Goal: Navigation & Orientation: Find specific page/section

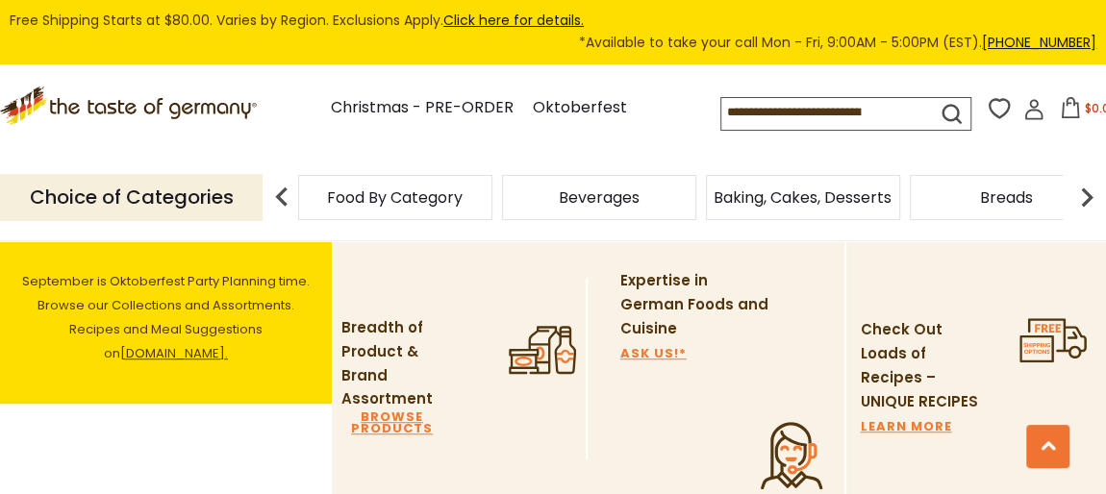
scroll to position [583, 0]
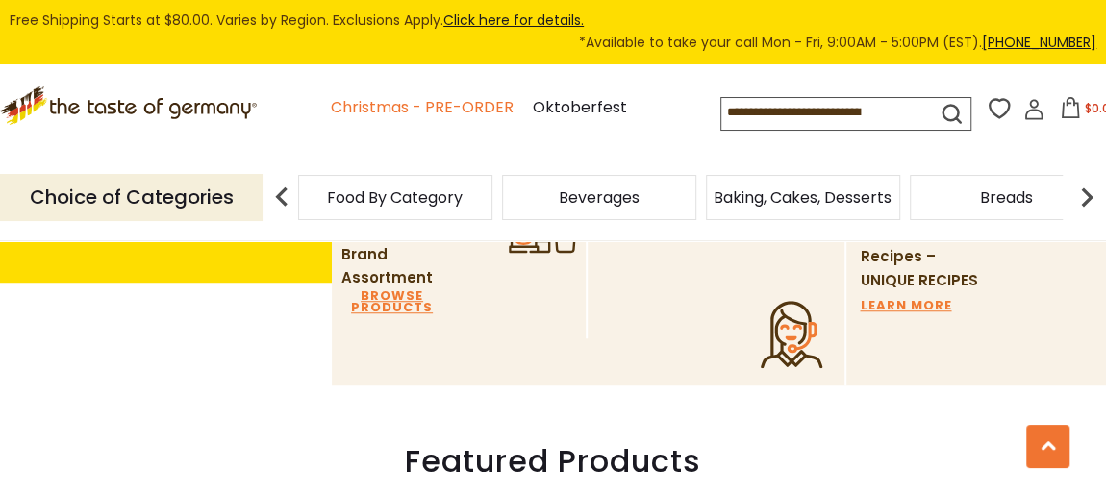
click at [441, 112] on link "Christmas - PRE-ORDER" at bounding box center [422, 108] width 183 height 26
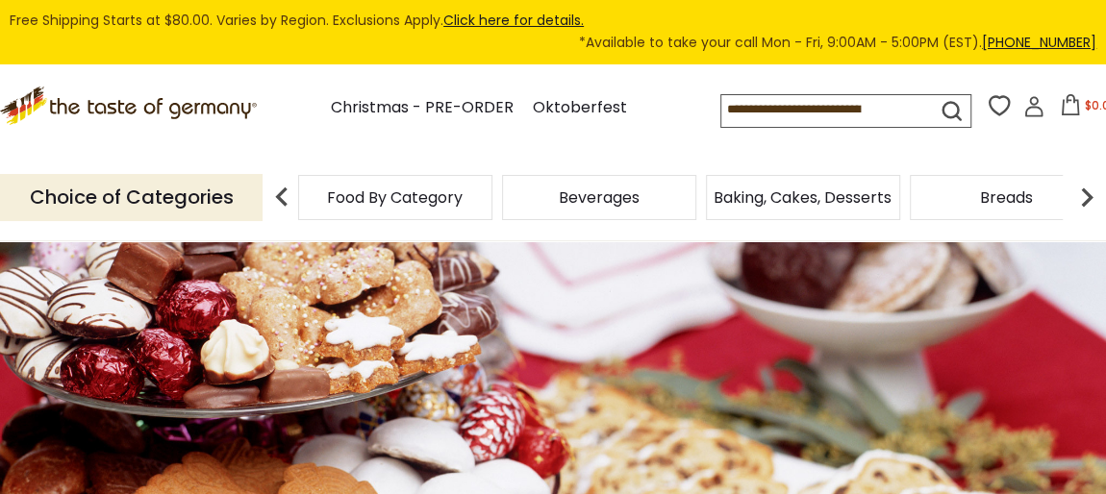
click at [492, 213] on div "Baking, Cakes, Desserts" at bounding box center [395, 197] width 194 height 45
click at [785, 194] on span "Baking, Cakes, Desserts" at bounding box center [803, 197] width 178 height 14
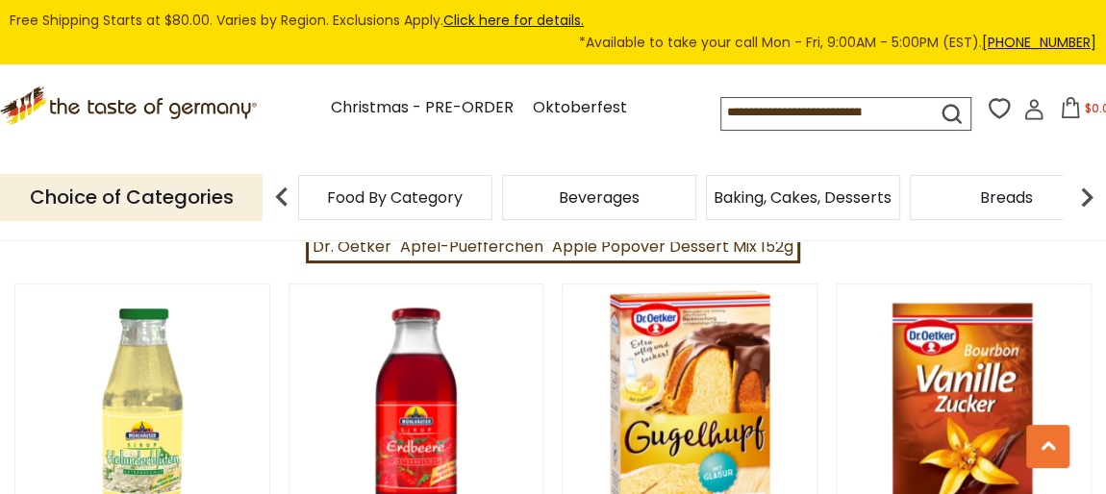
scroll to position [4371, 0]
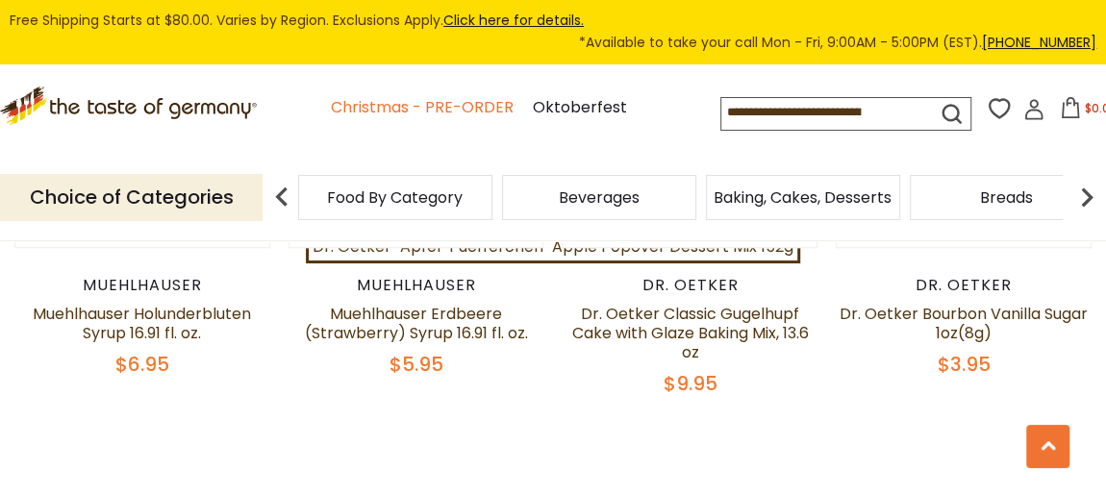
click at [364, 110] on link "Christmas - PRE-ORDER" at bounding box center [422, 108] width 183 height 26
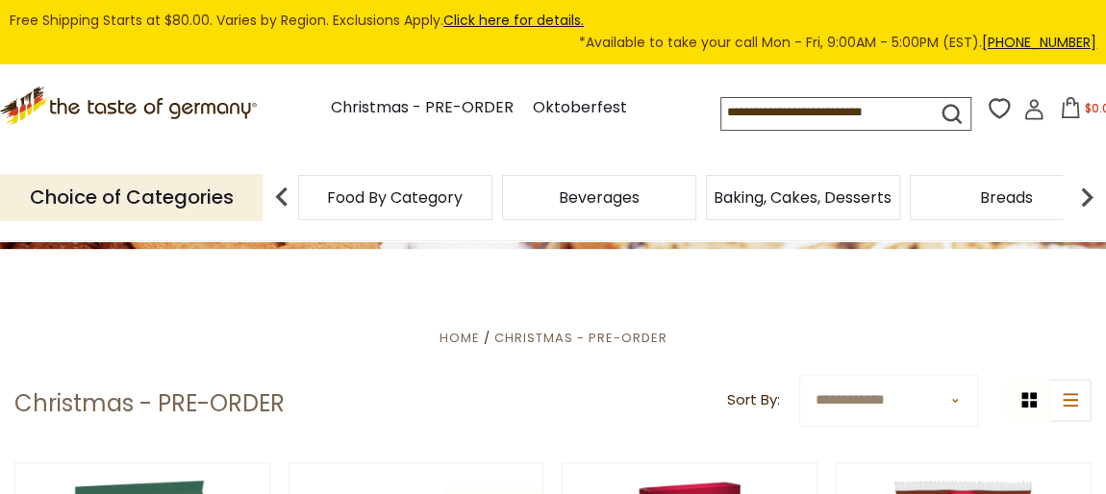
scroll to position [291, 0]
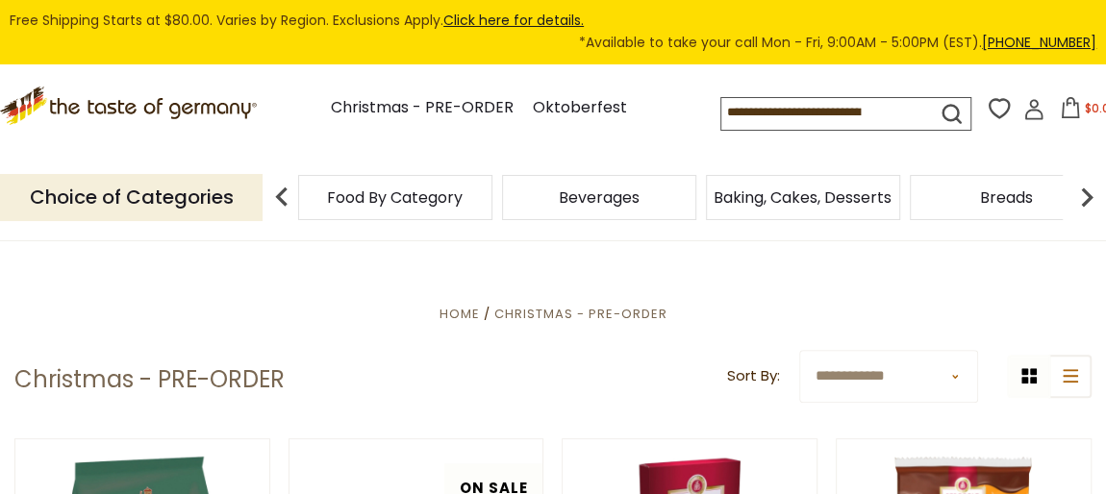
click at [946, 377] on select "**********" at bounding box center [888, 376] width 179 height 53
select select "********"
click at [799, 350] on select "**********" at bounding box center [888, 376] width 179 height 53
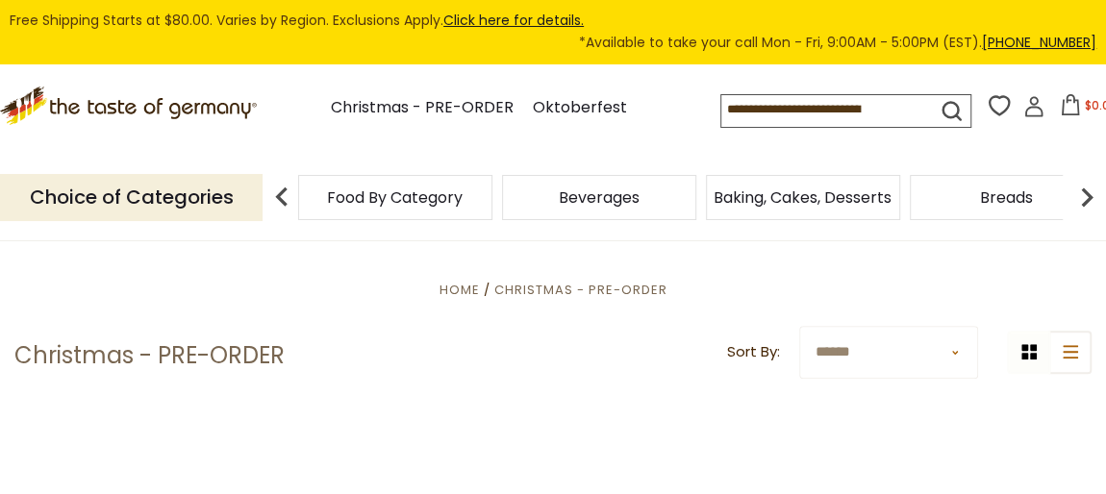
scroll to position [291, 0]
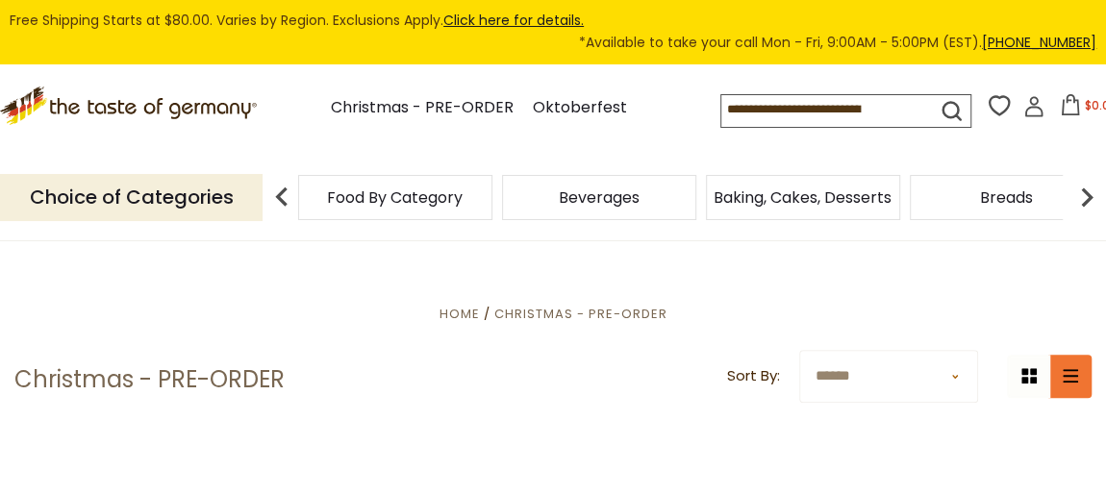
click at [1068, 377] on icon "list icon" at bounding box center [1070, 375] width 15 height 13
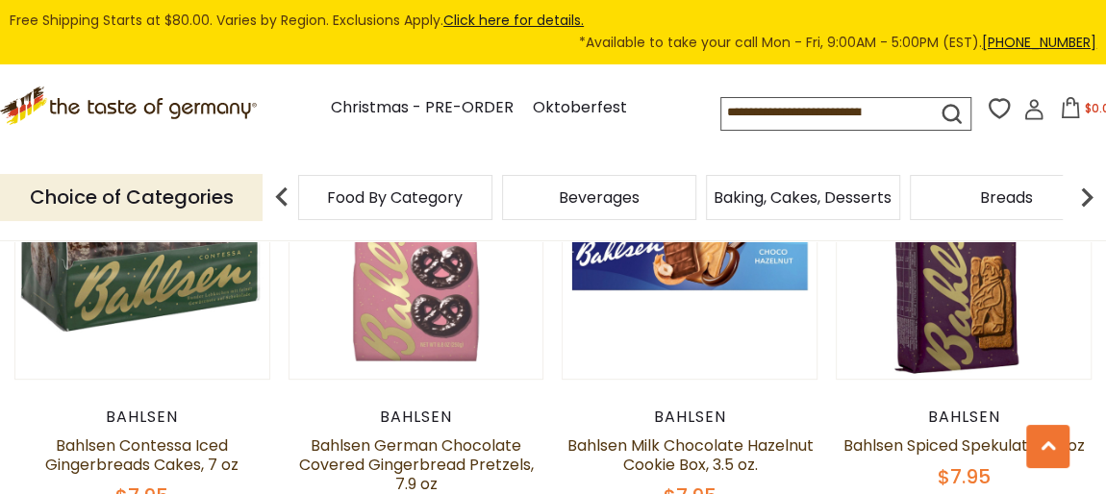
scroll to position [11248, 0]
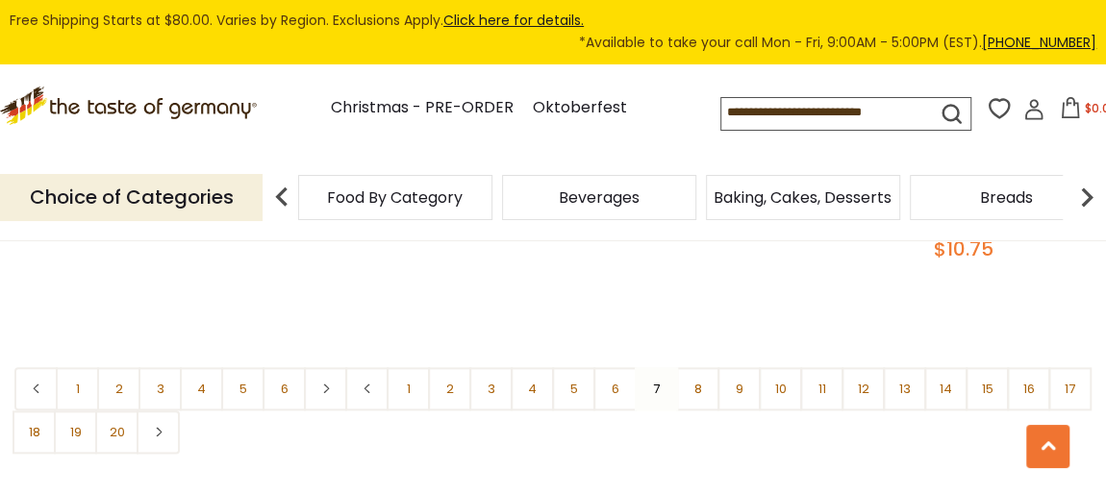
scroll to position [4610, 0]
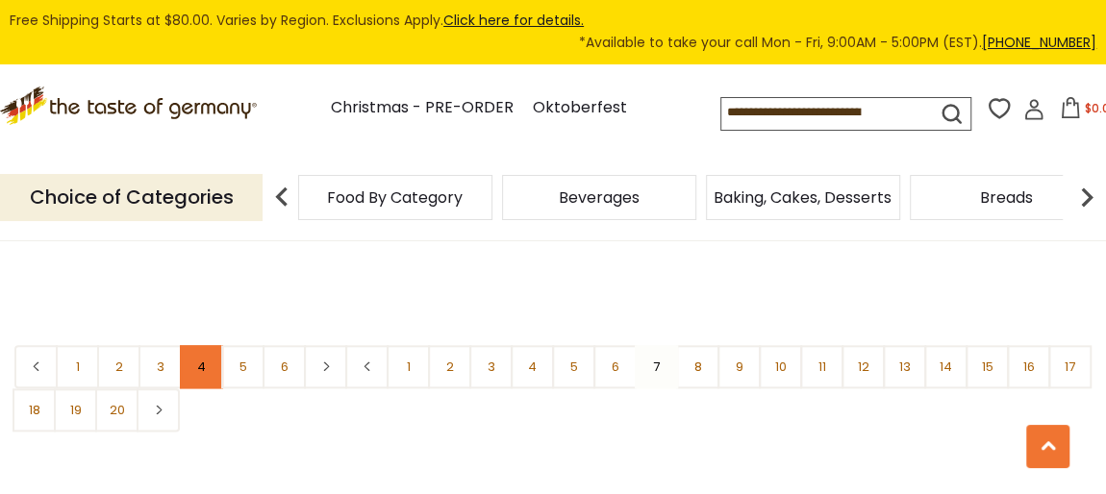
click at [192, 345] on link "4" at bounding box center [201, 366] width 43 height 43
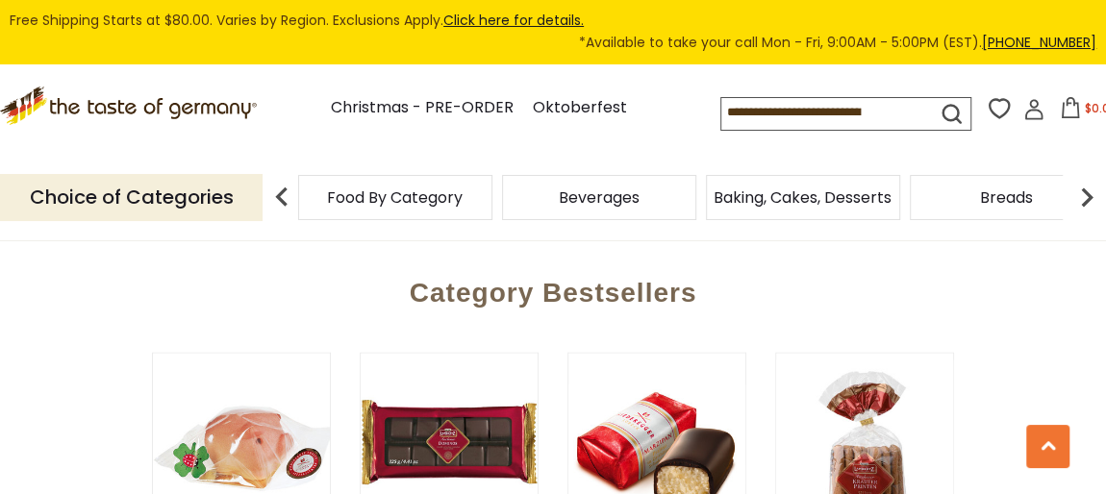
scroll to position [4663, 0]
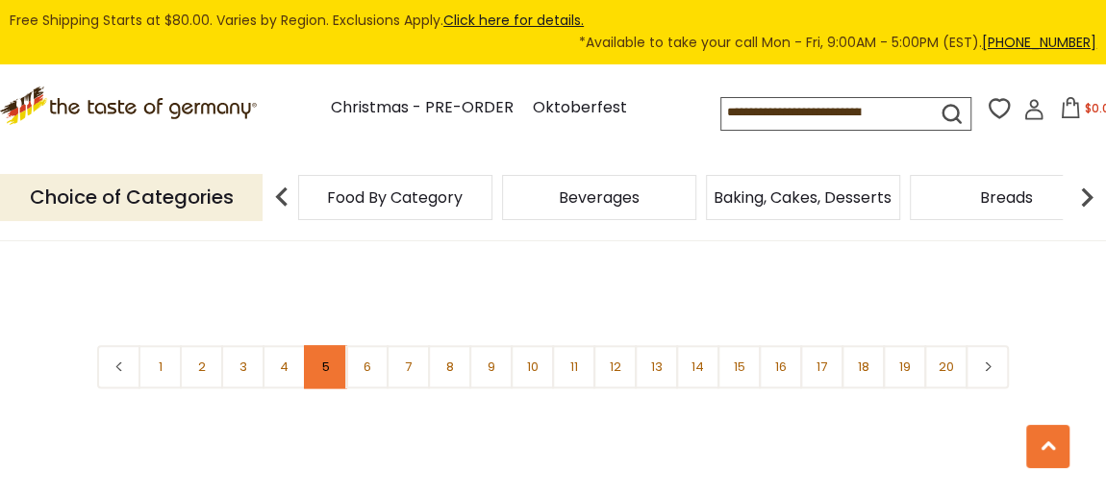
click at [324, 345] on link "5" at bounding box center [325, 366] width 43 height 43
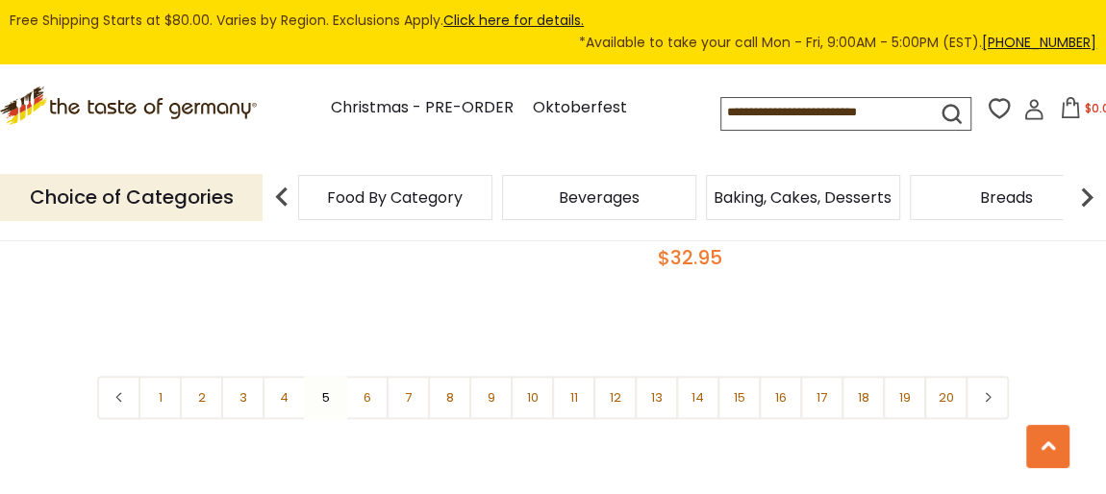
scroll to position [4576, 0]
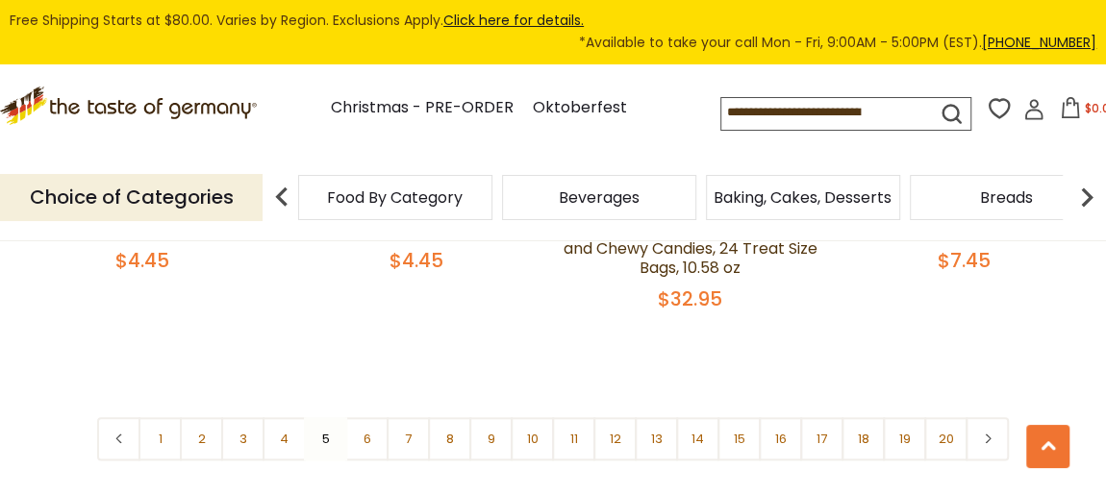
click at [288, 417] on link "4" at bounding box center [284, 438] width 43 height 43
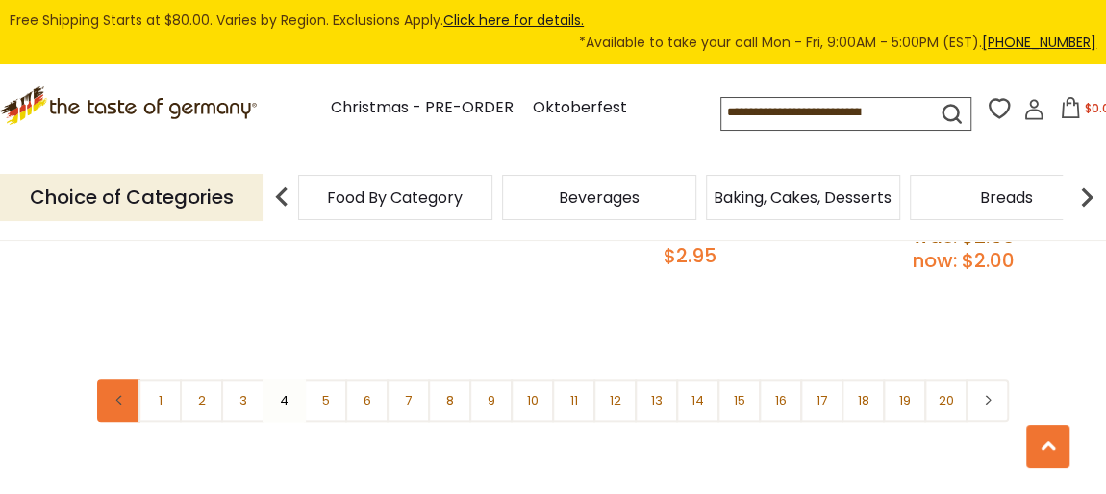
click at [118, 395] on icon at bounding box center [119, 400] width 12 height 10
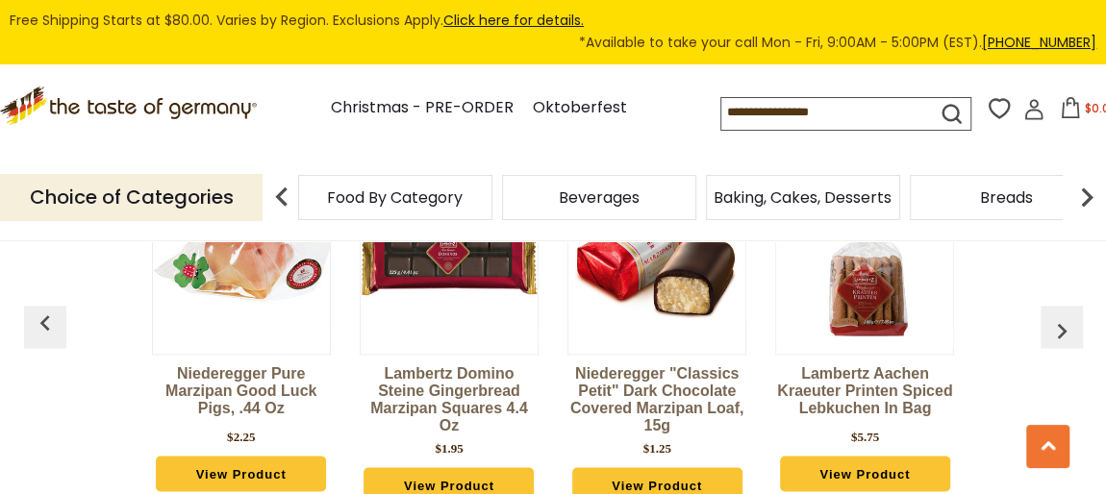
scroll to position [4663, 0]
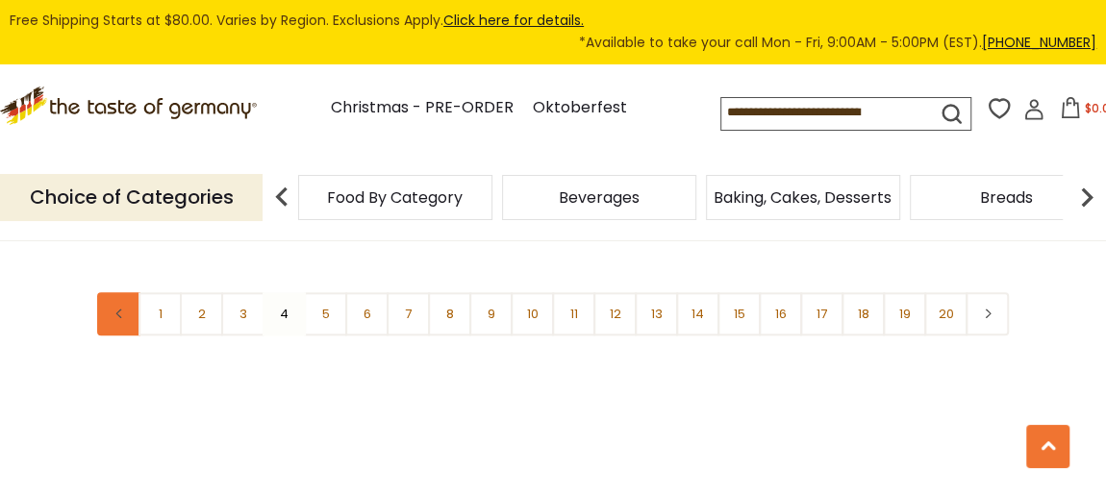
click at [114, 292] on link at bounding box center [118, 313] width 43 height 43
click at [237, 292] on link "3" at bounding box center [242, 313] width 43 height 43
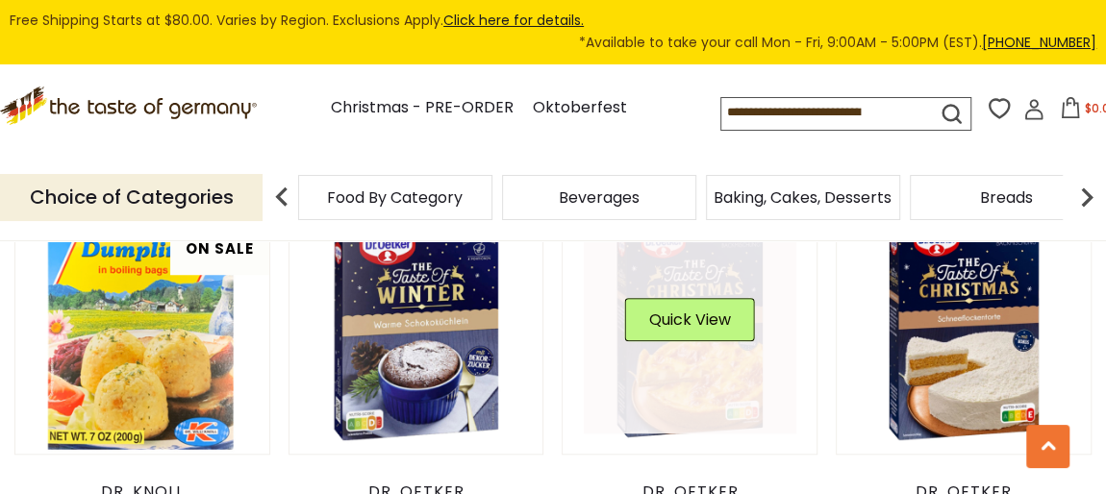
scroll to position [4430, 0]
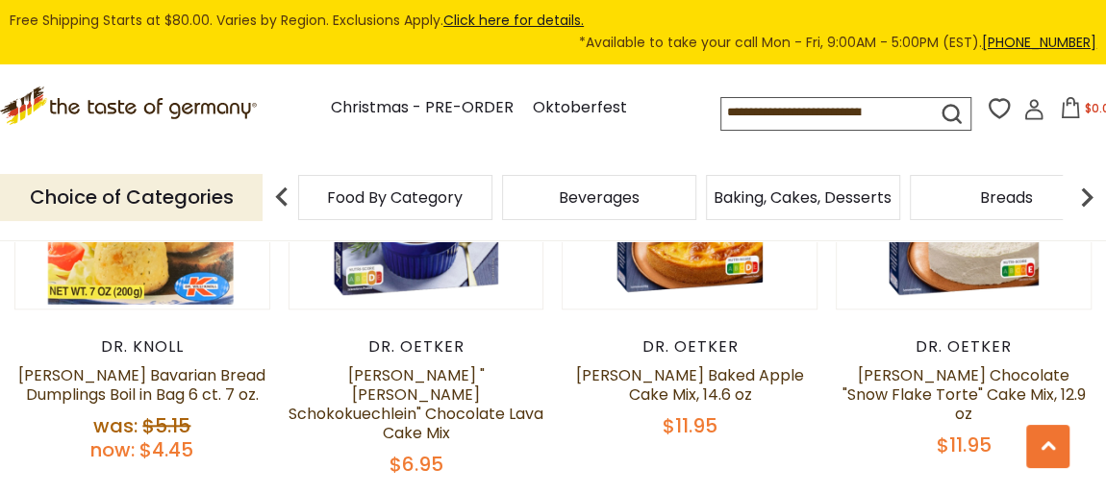
click at [817, 198] on span "Baking, Cakes, Desserts" at bounding box center [803, 197] width 178 height 14
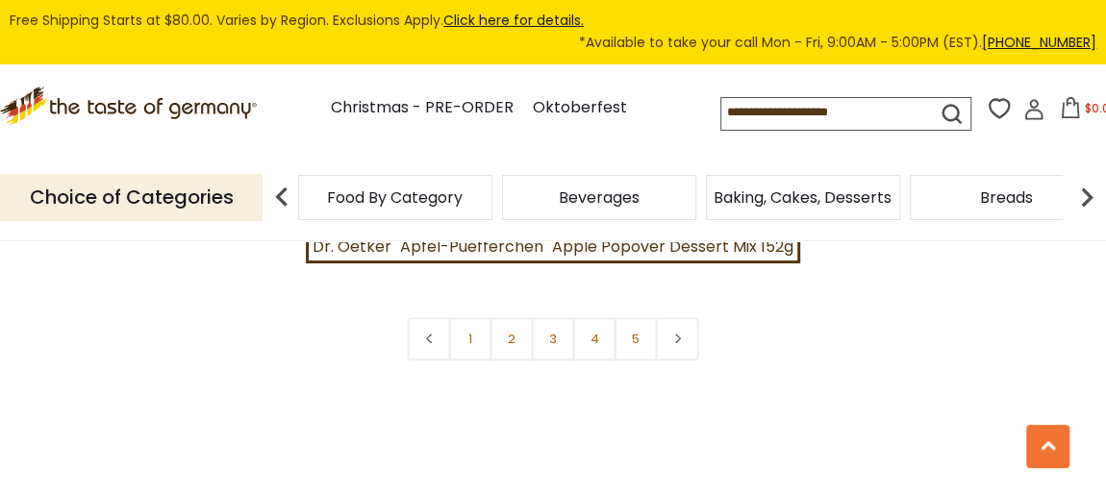
scroll to position [4516, 0]
click at [506, 360] on link "2" at bounding box center [511, 378] width 43 height 43
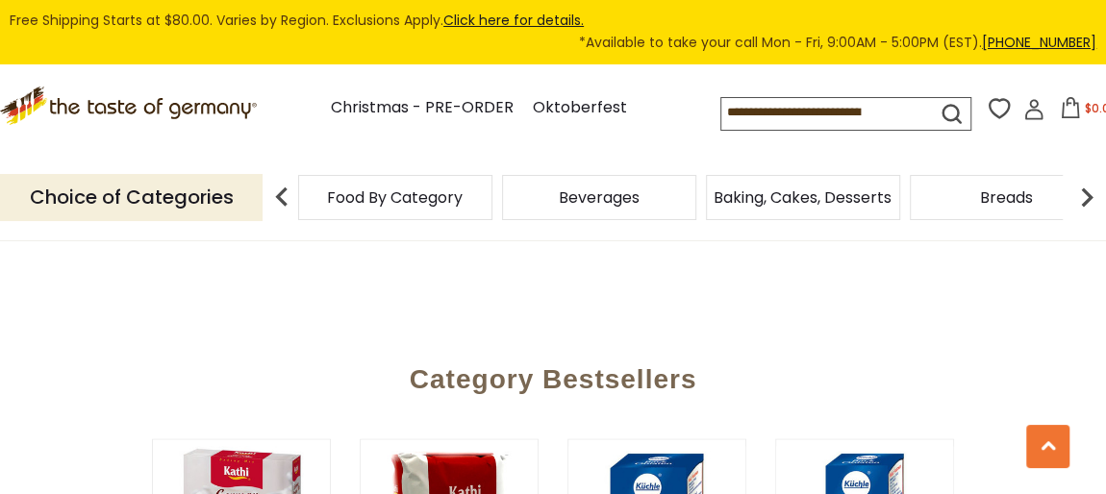
scroll to position [4576, 0]
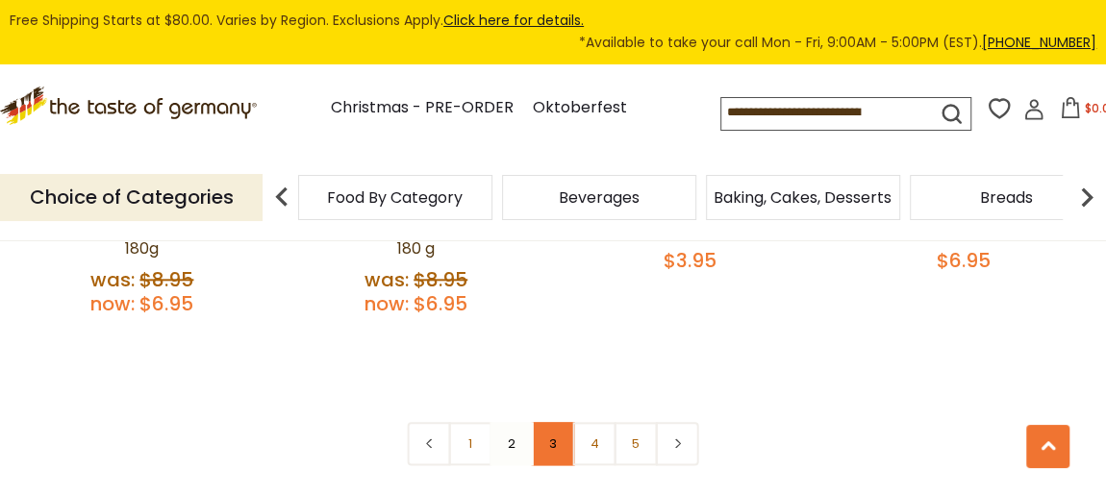
click at [555, 422] on link "3" at bounding box center [553, 443] width 43 height 43
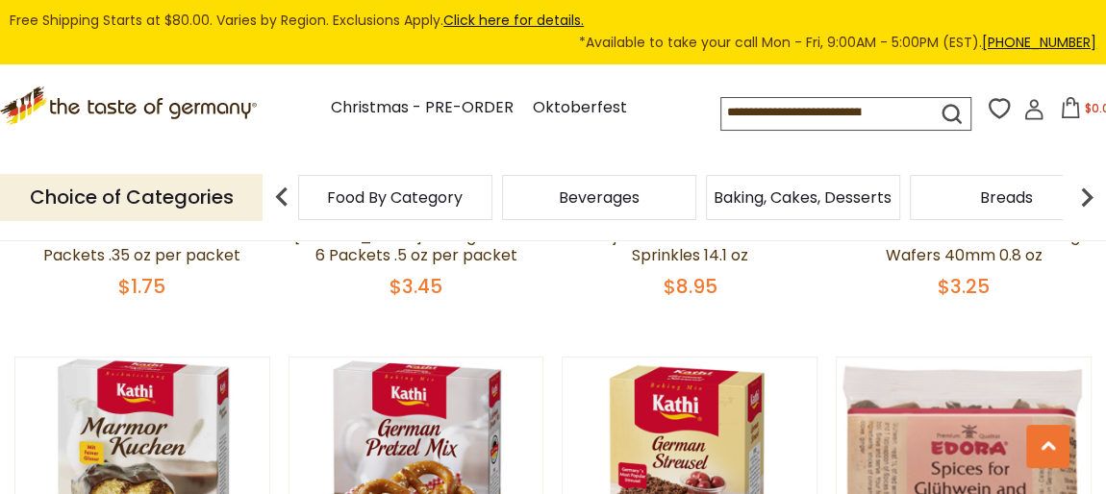
scroll to position [2681, 0]
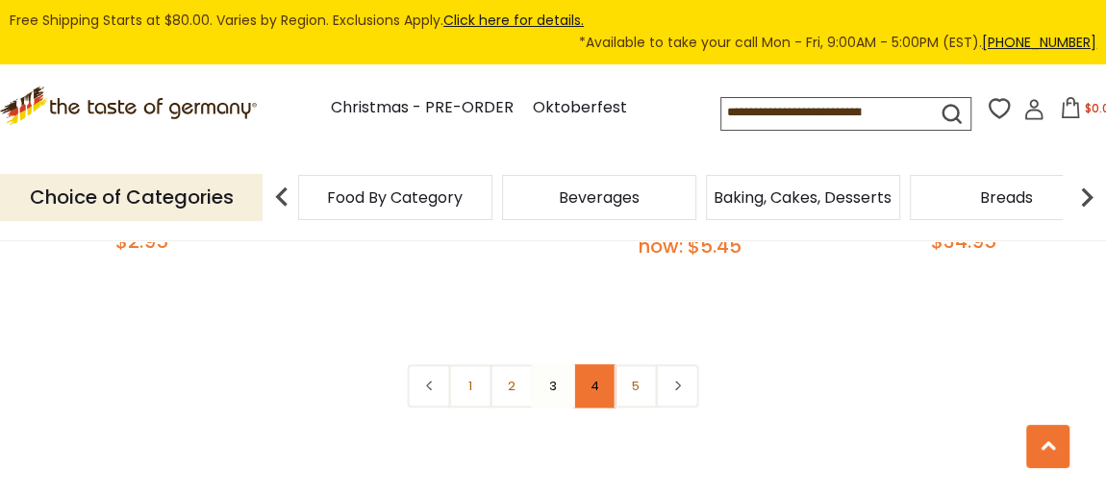
click at [600, 364] on link "4" at bounding box center [594, 385] width 43 height 43
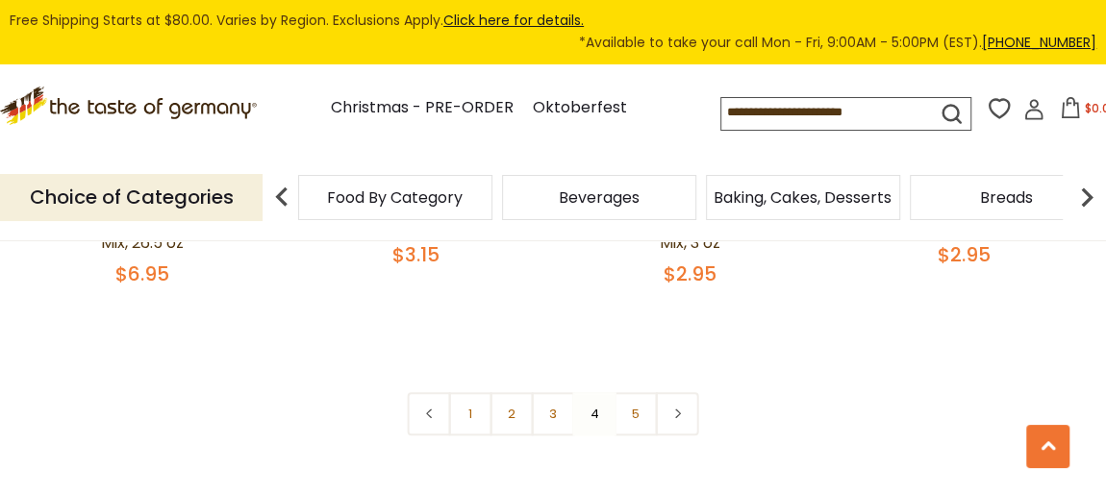
scroll to position [4430, 0]
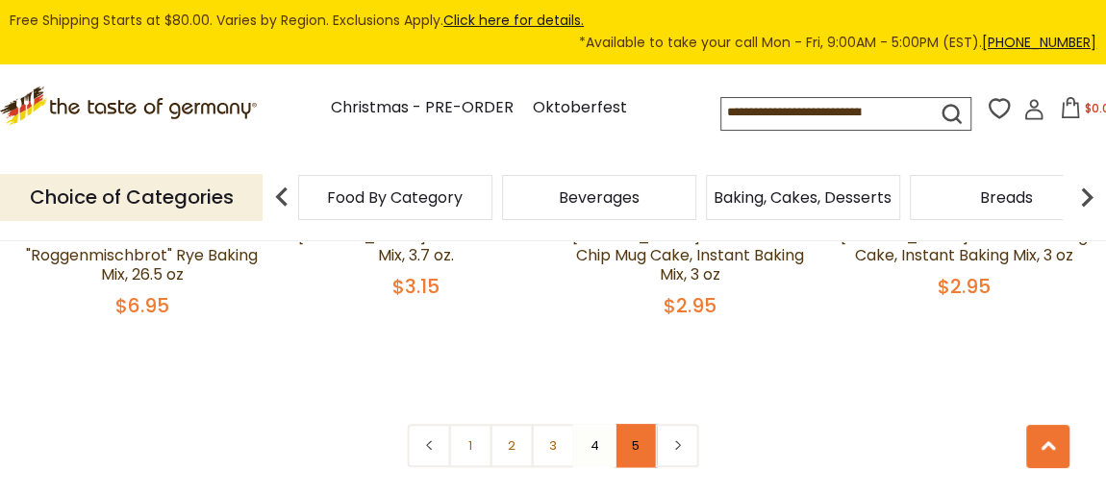
click at [641, 429] on link "5" at bounding box center [636, 445] width 43 height 43
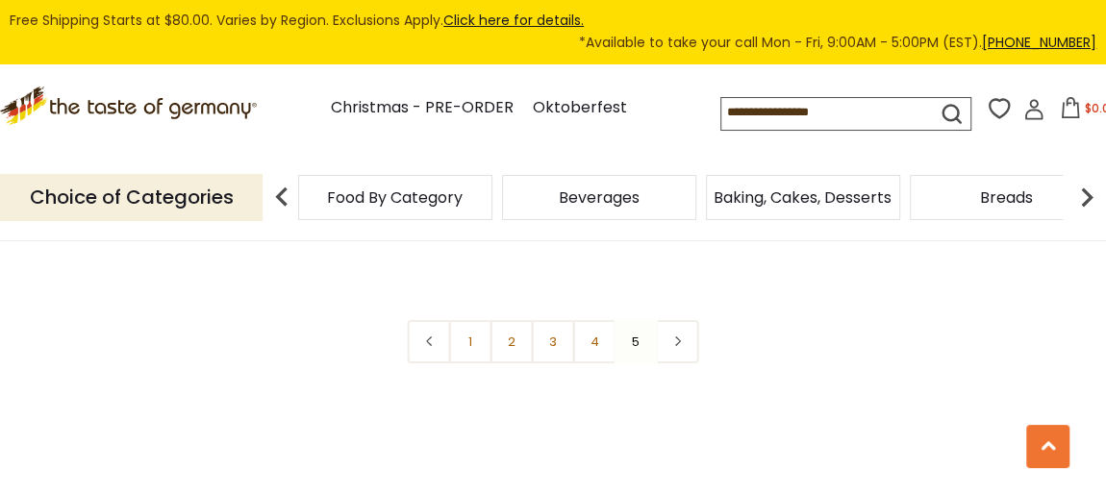
scroll to position [3702, 0]
click at [547, 104] on link "Oktoberfest" at bounding box center [580, 108] width 94 height 26
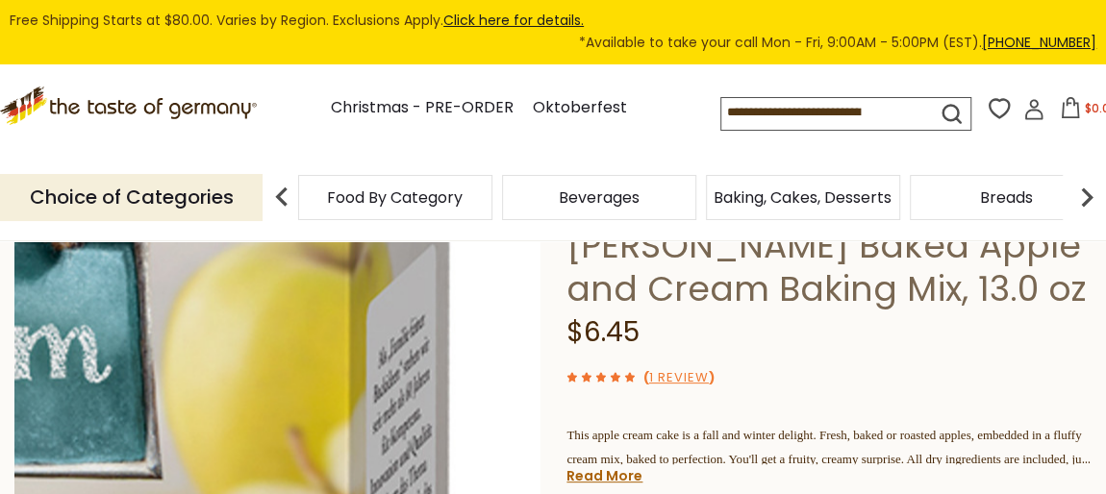
scroll to position [291, 0]
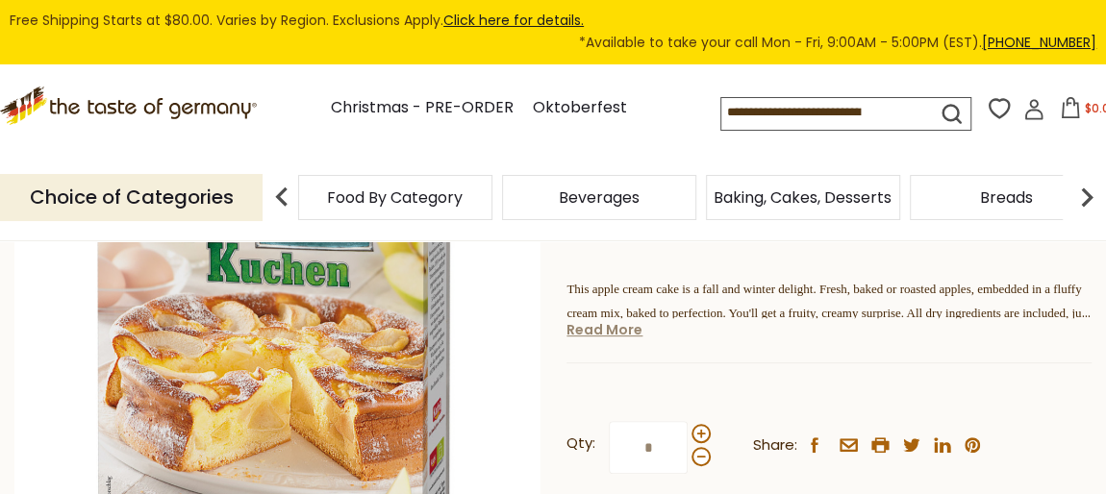
click at [613, 332] on link "Read More" at bounding box center [604, 329] width 76 height 19
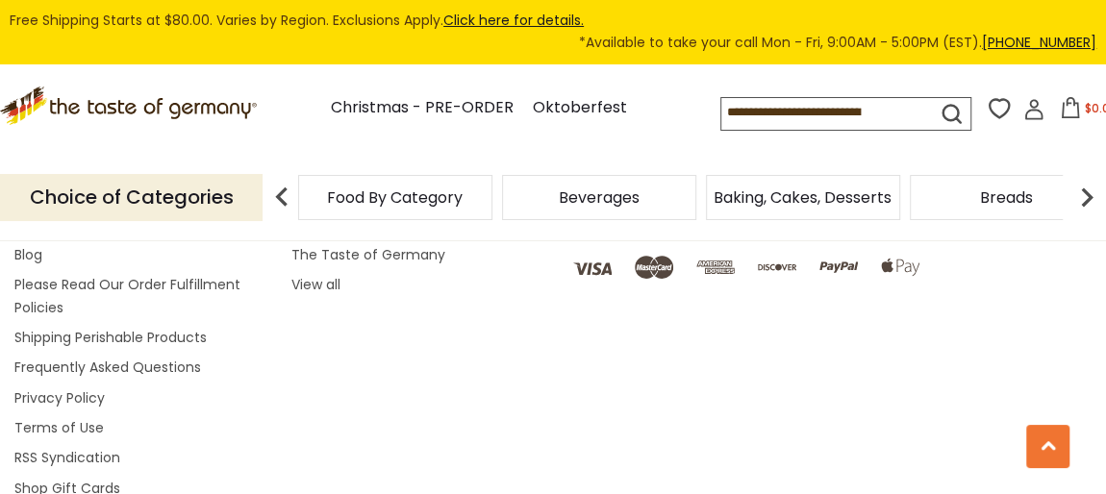
scroll to position [3788, 0]
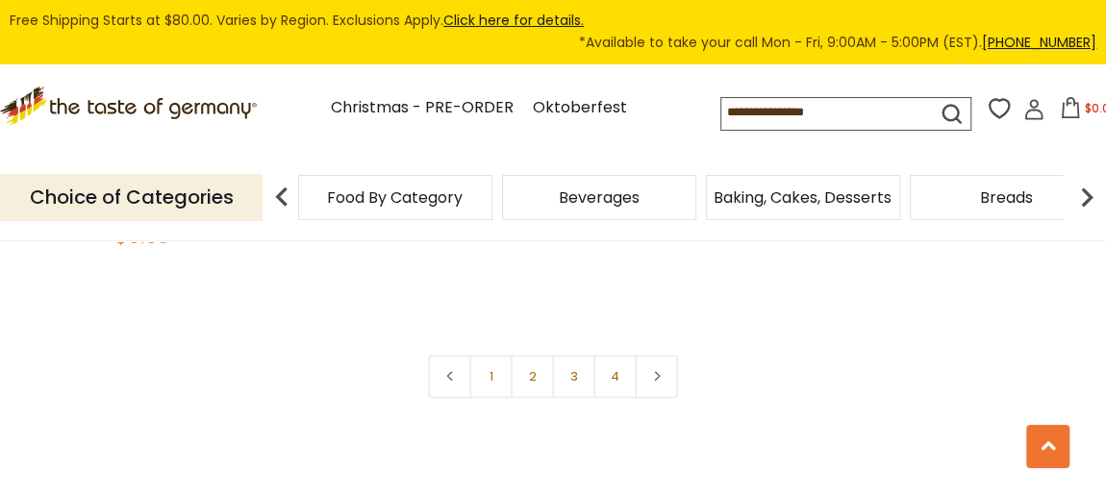
scroll to position [4663, 0]
click at [368, 190] on span "Food By Category" at bounding box center [395, 197] width 136 height 14
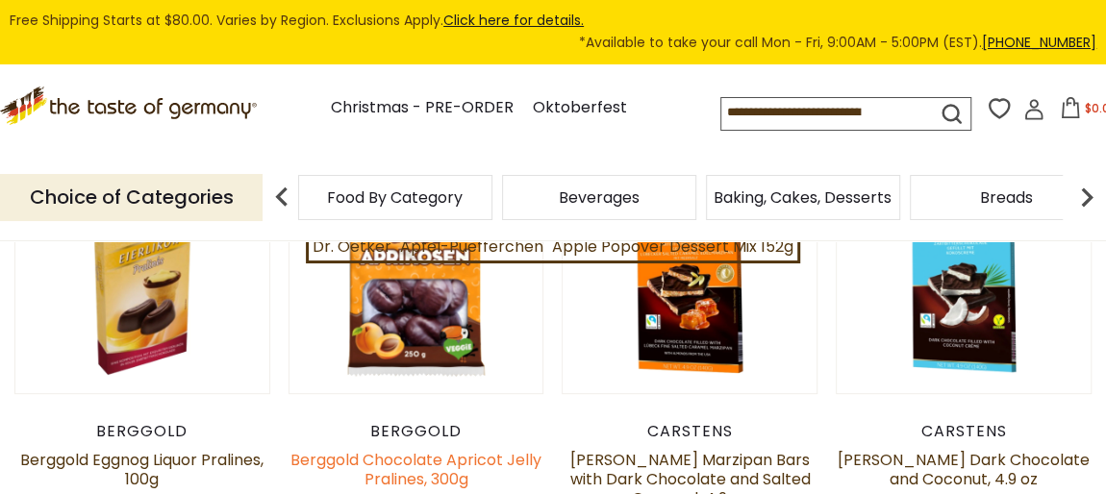
scroll to position [291, 0]
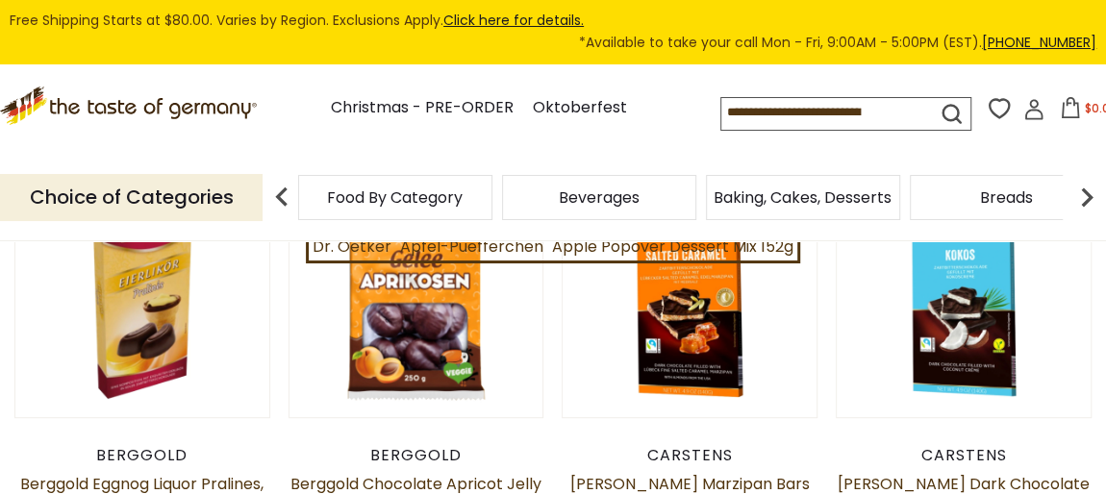
click at [1093, 196] on img at bounding box center [1087, 197] width 38 height 38
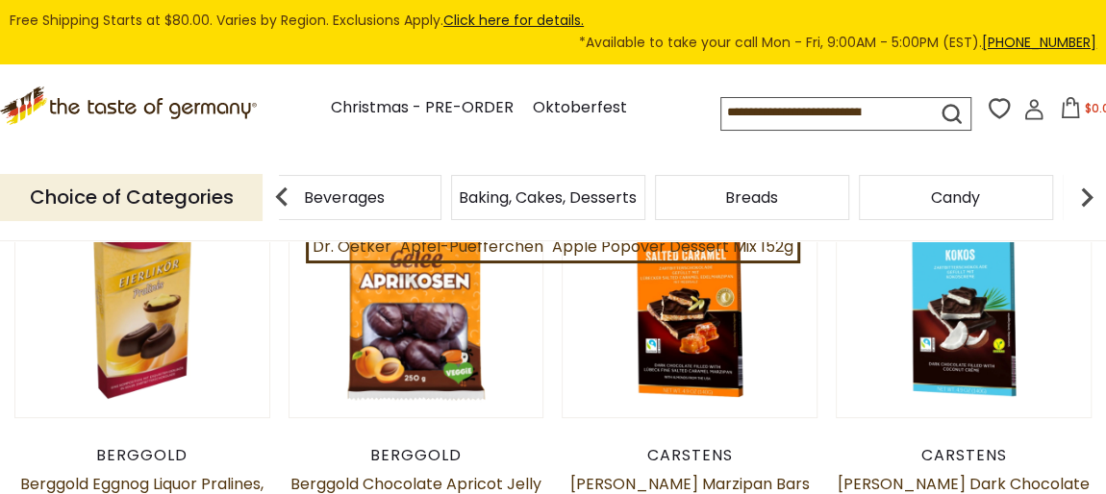
click at [1086, 197] on img at bounding box center [1087, 197] width 38 height 38
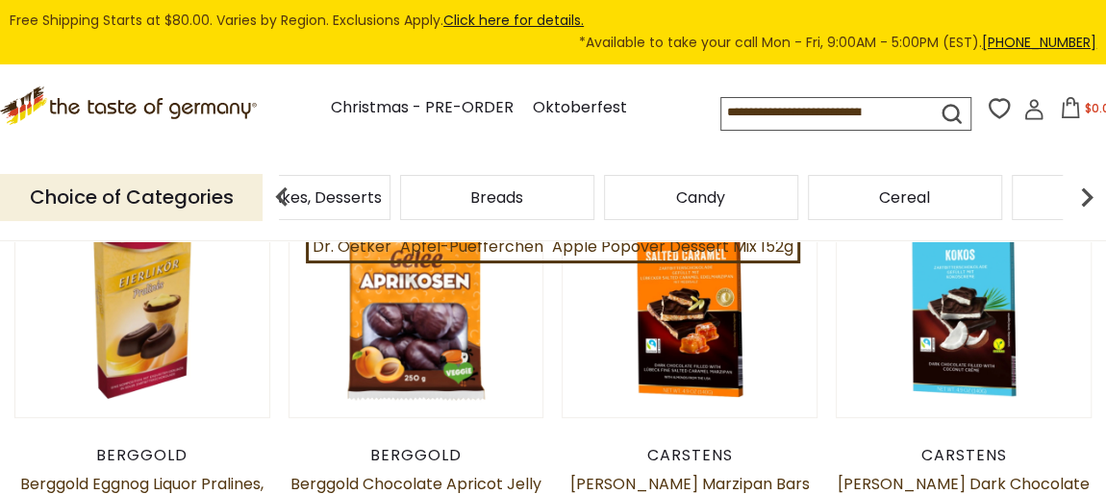
click at [1086, 197] on img at bounding box center [1087, 197] width 38 height 38
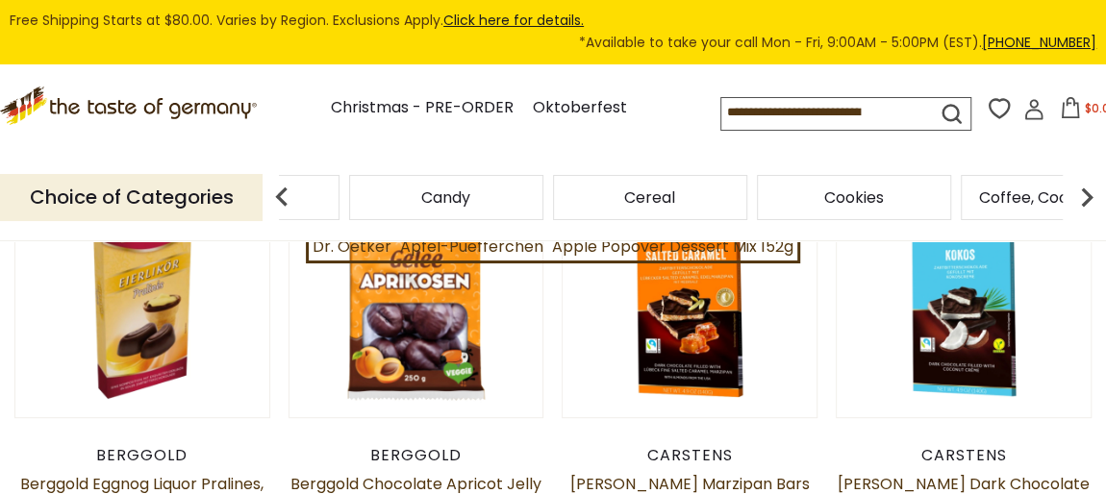
click at [1086, 197] on img at bounding box center [1087, 197] width 38 height 38
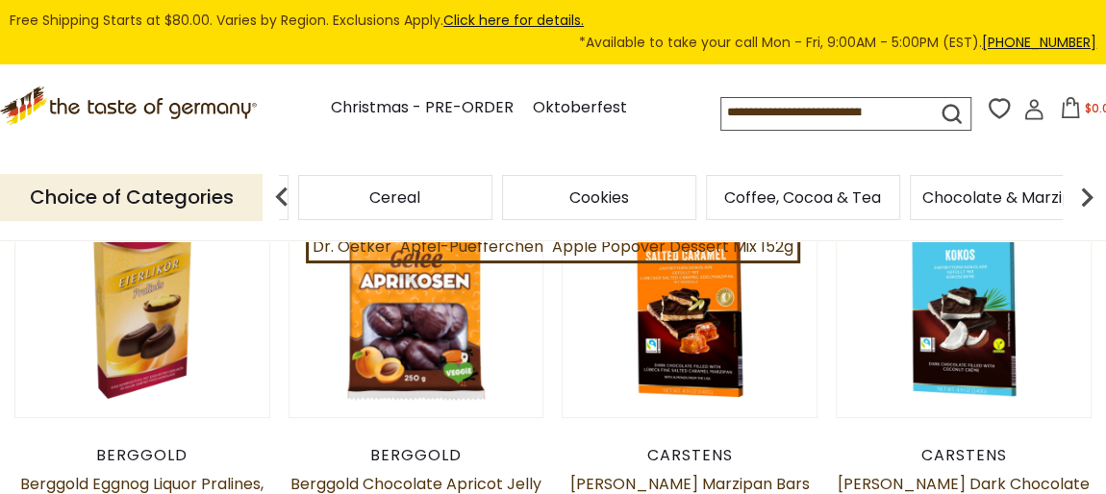
click at [1086, 197] on img at bounding box center [1087, 197] width 38 height 38
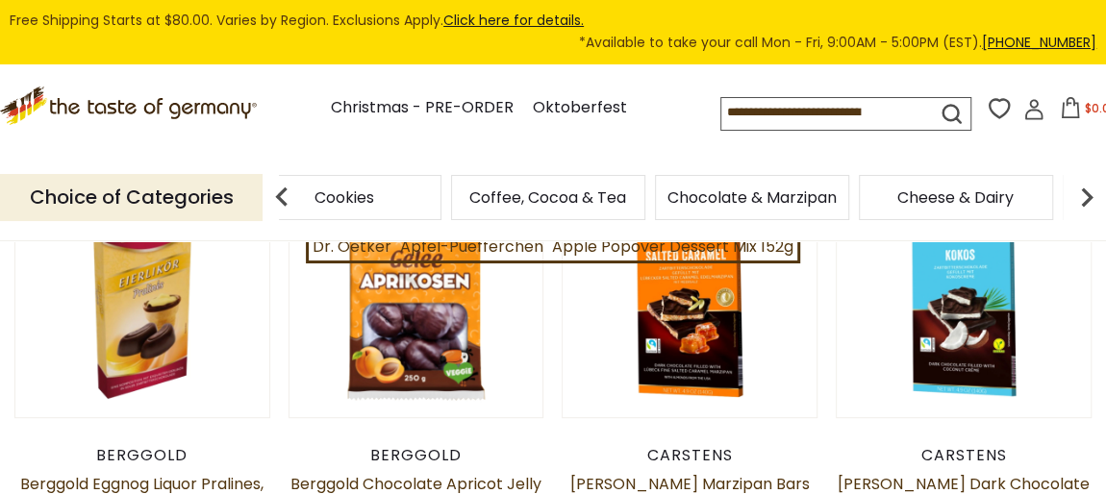
click at [1086, 197] on img at bounding box center [1087, 197] width 38 height 38
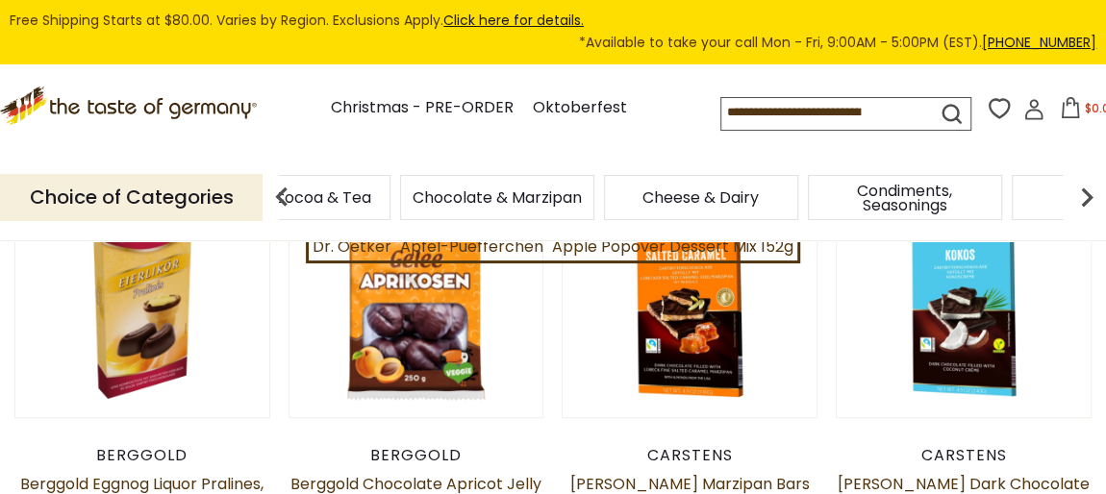
click at [1086, 197] on img at bounding box center [1087, 197] width 38 height 38
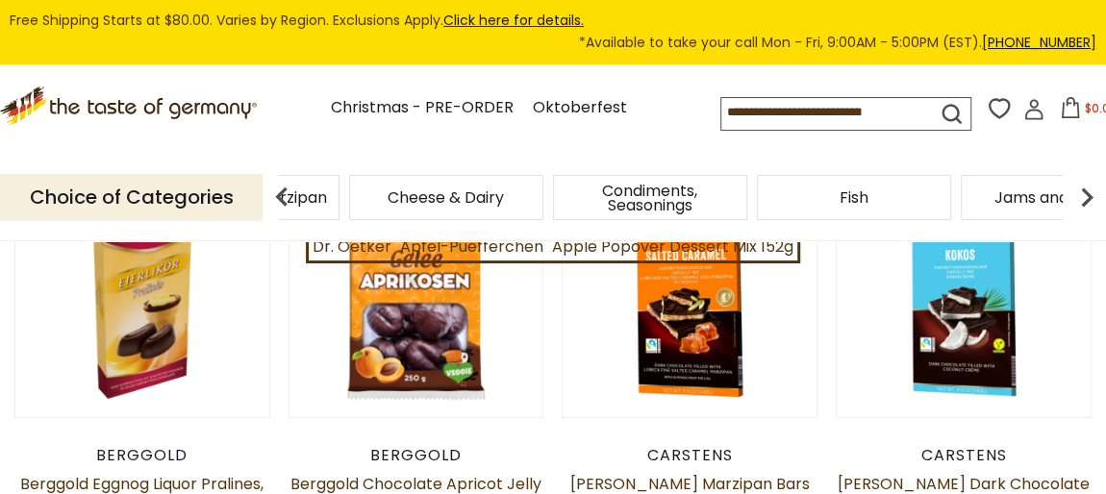
click at [1086, 197] on img at bounding box center [1087, 197] width 38 height 38
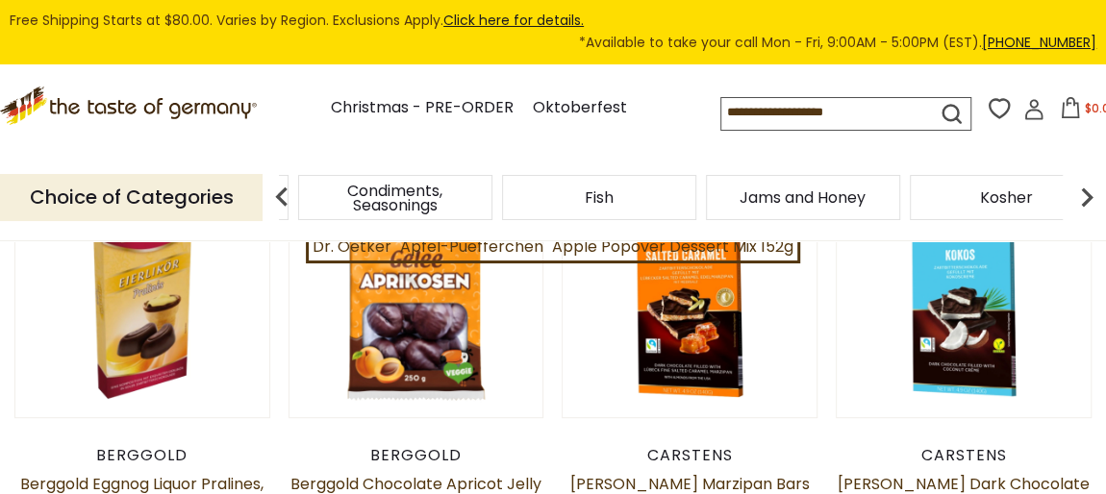
click at [1086, 197] on img at bounding box center [1087, 197] width 38 height 38
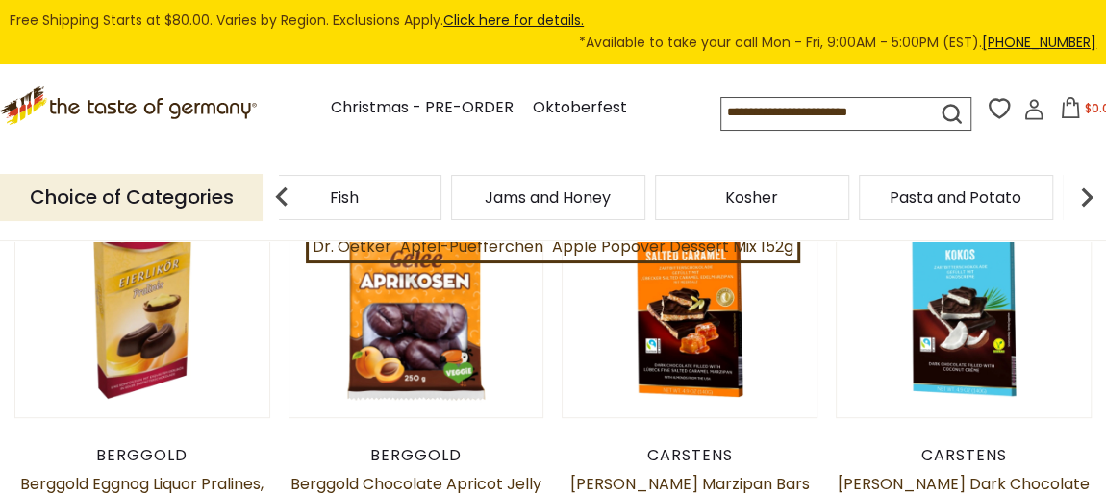
click at [1086, 197] on img at bounding box center [1087, 197] width 38 height 38
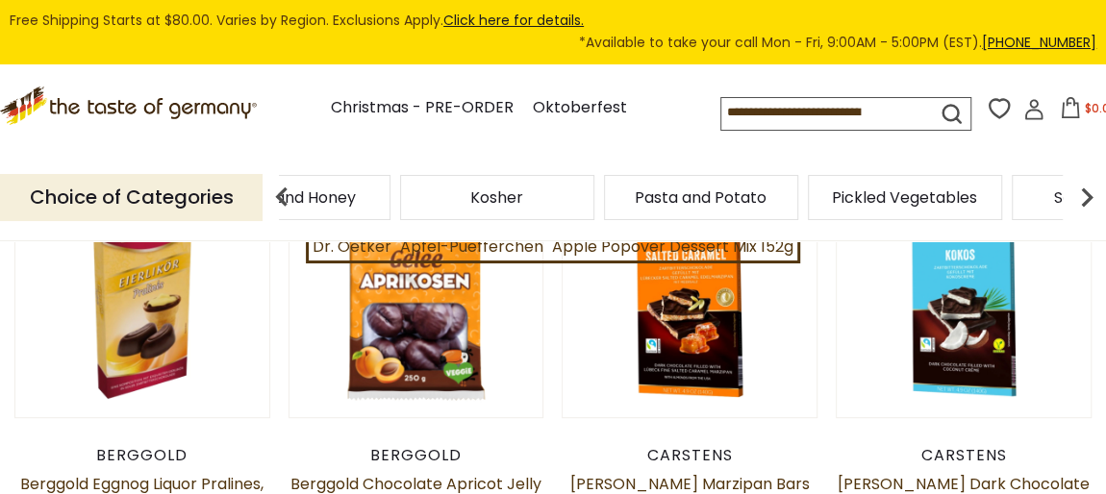
click at [1086, 197] on img at bounding box center [1087, 197] width 38 height 38
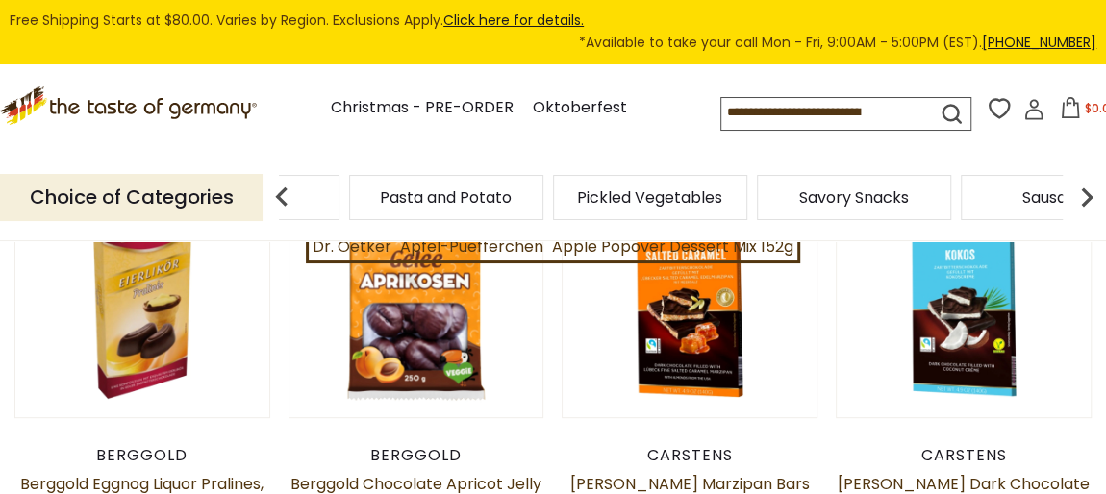
click at [1086, 197] on img at bounding box center [1087, 197] width 38 height 38
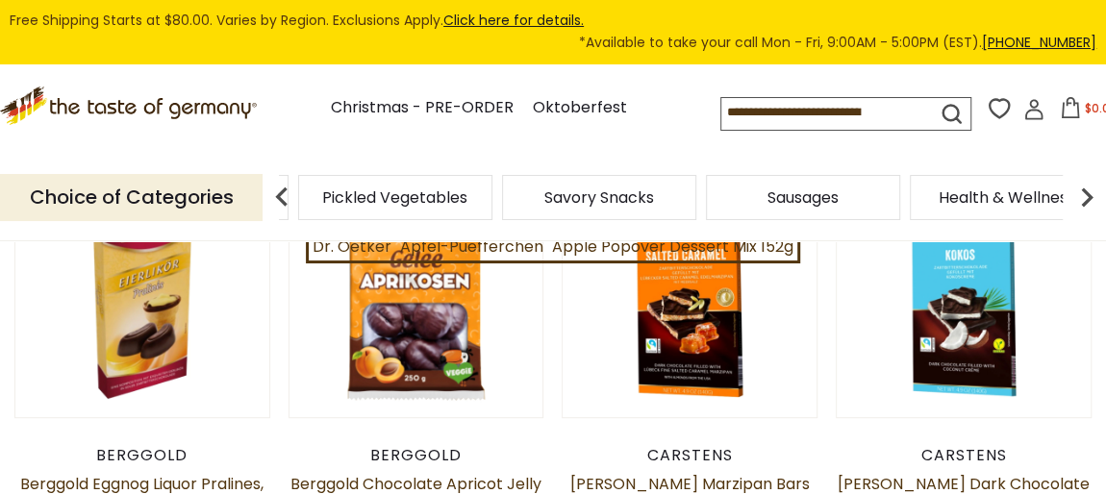
click at [806, 197] on span "Sausages" at bounding box center [802, 197] width 71 height 14
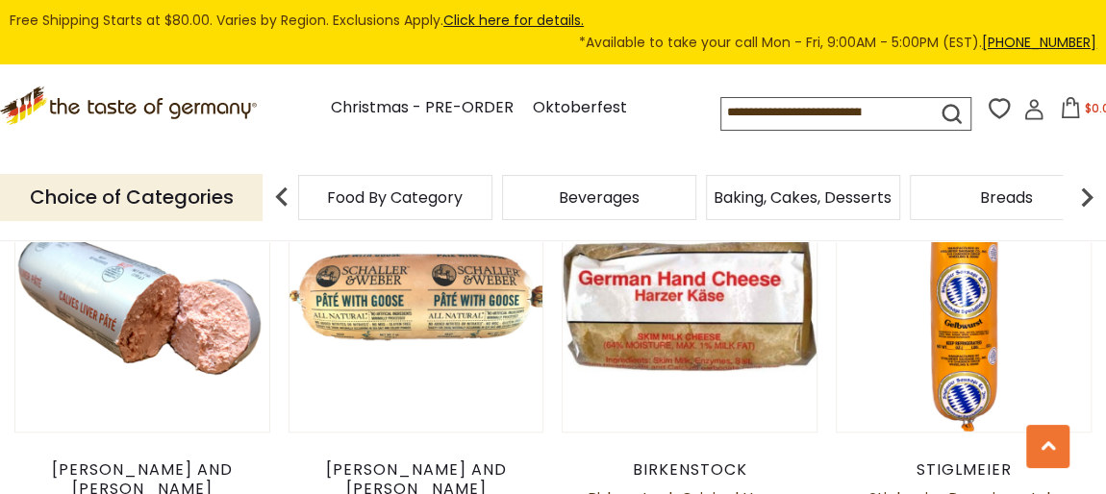
scroll to position [4516, 0]
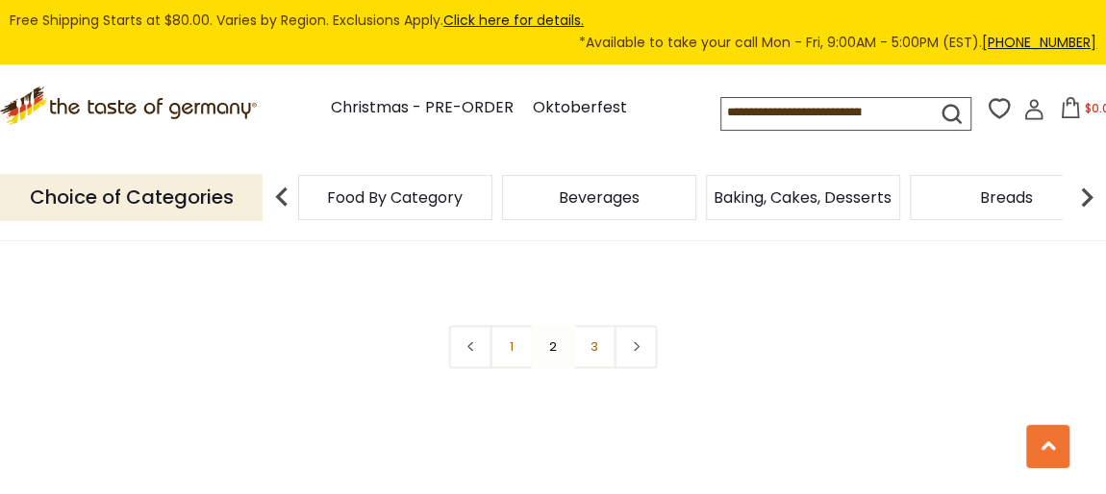
scroll to position [4576, 0]
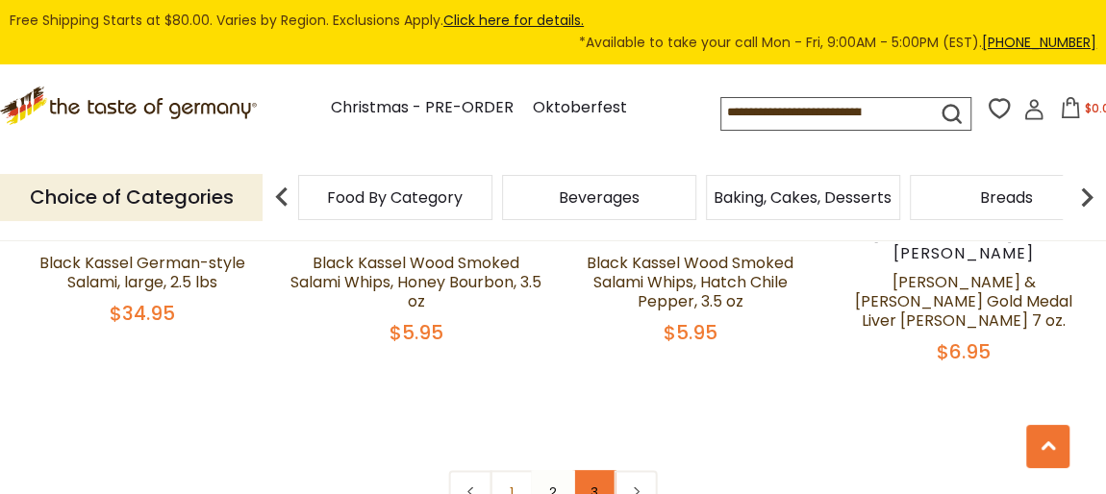
click at [592, 470] on link "3" at bounding box center [594, 491] width 43 height 43
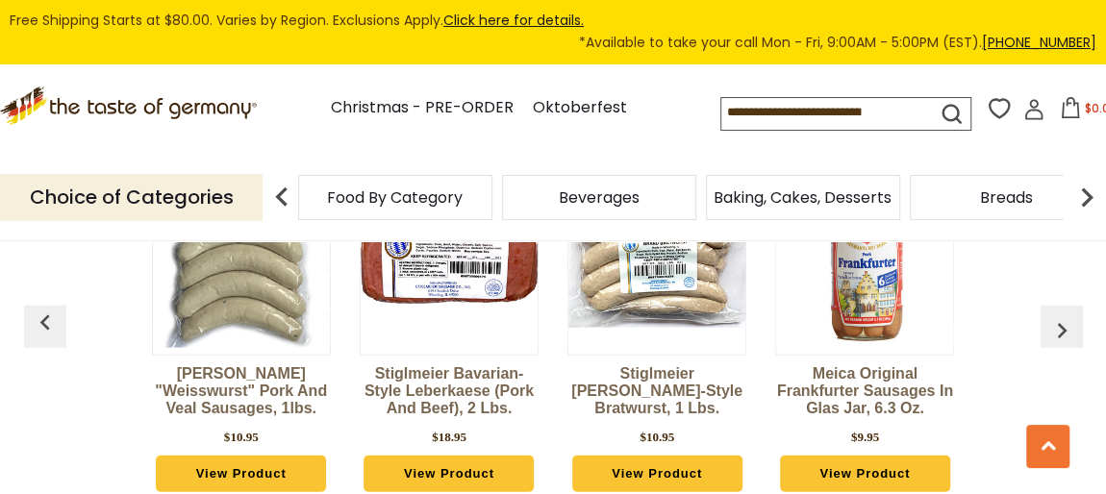
scroll to position [2244, 0]
